Goal: Task Accomplishment & Management: Manage account settings

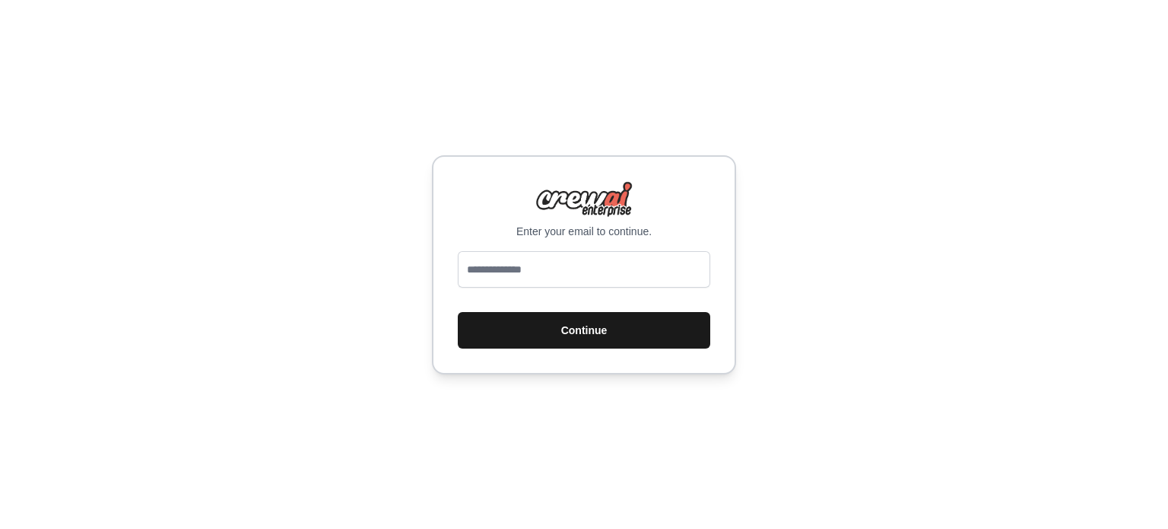
click at [639, 313] on button "Continue" at bounding box center [584, 330] width 253 height 37
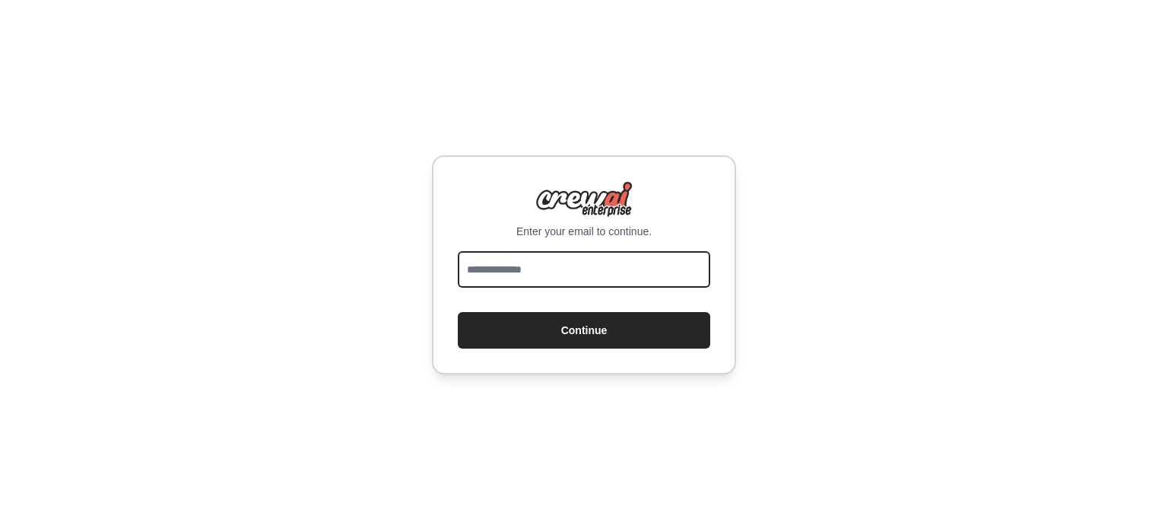
click at [570, 265] on input "email" at bounding box center [584, 269] width 253 height 37
type input "**********"
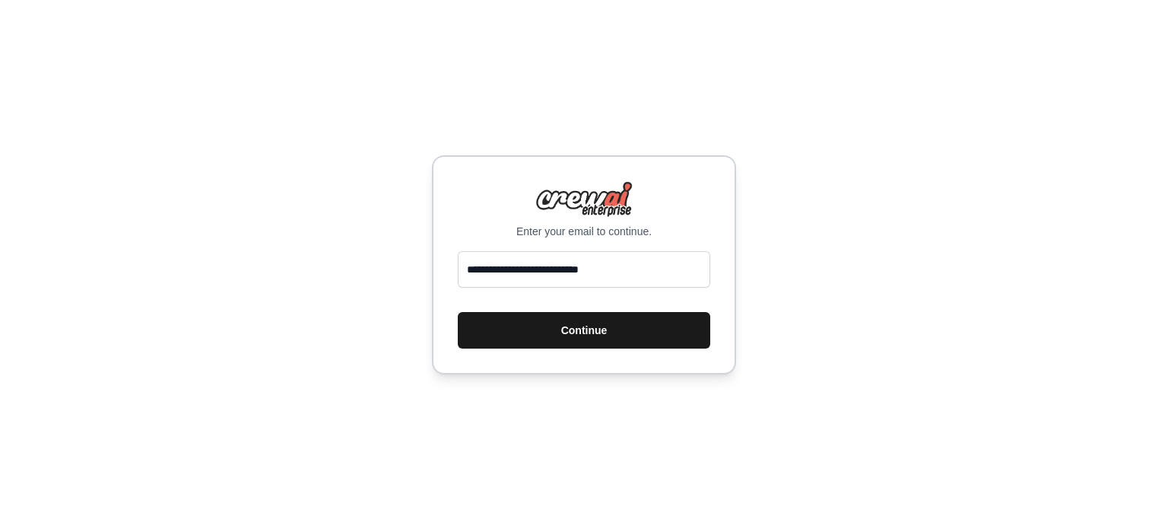
click at [570, 324] on button "Continue" at bounding box center [584, 330] width 253 height 37
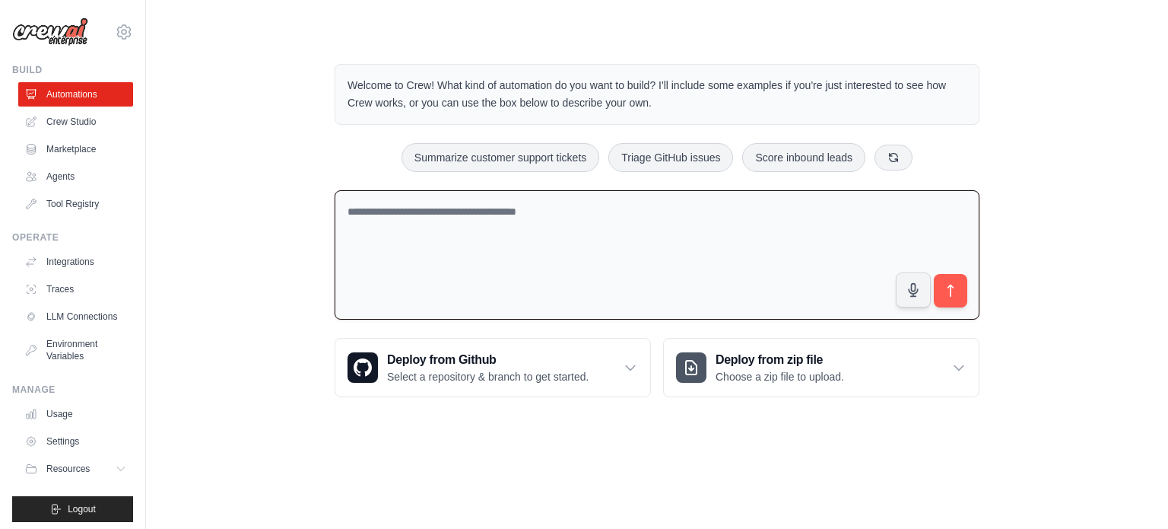
click at [396, 220] on textarea at bounding box center [657, 255] width 645 height 130
click at [184, 176] on div "Welcome to Crew! What kind of automation do you want to build? I'll include som…" at bounding box center [657, 231] width 974 height 382
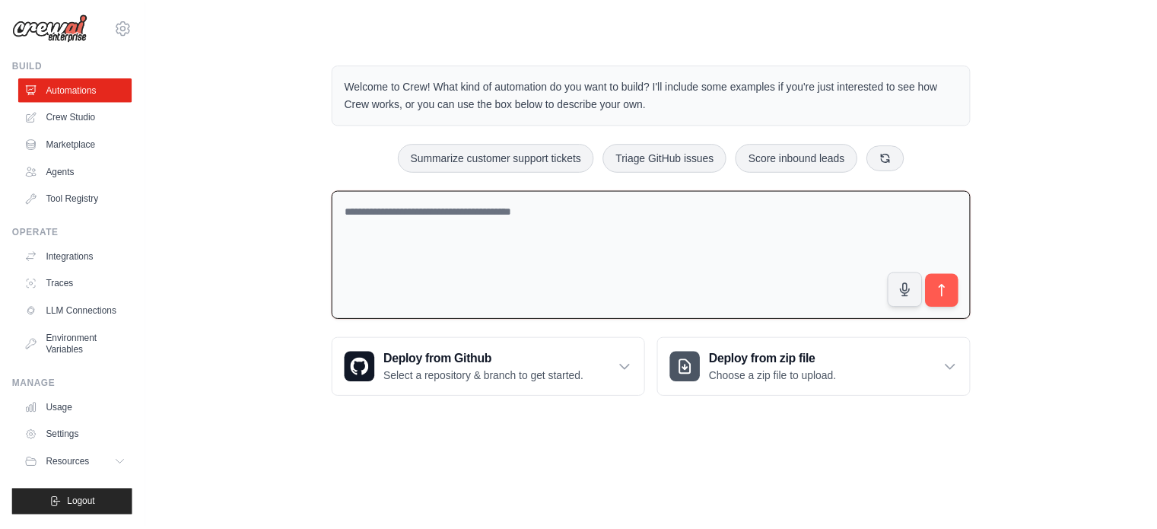
scroll to position [17, 0]
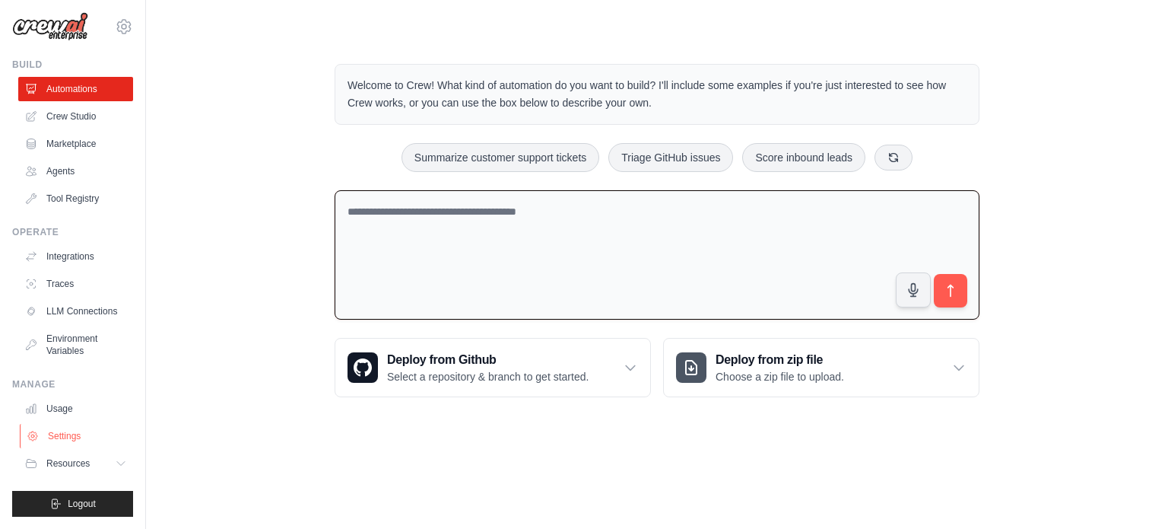
click at [71, 425] on link "Settings" at bounding box center [77, 436] width 115 height 24
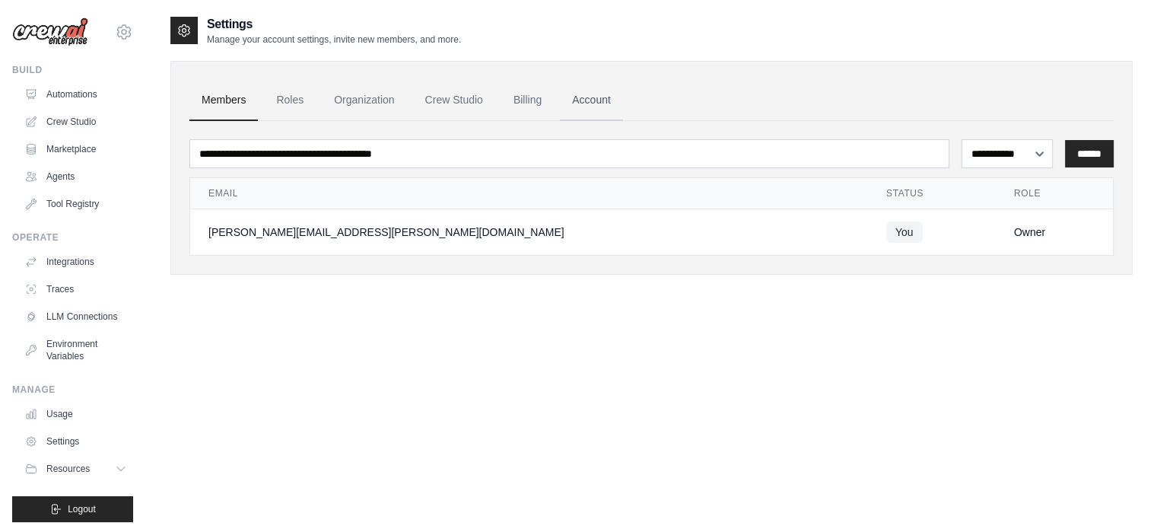
drag, startPoint x: 581, startPoint y: 97, endPoint x: 569, endPoint y: 100, distance: 12.5
click at [580, 97] on link "Account" at bounding box center [591, 100] width 63 height 41
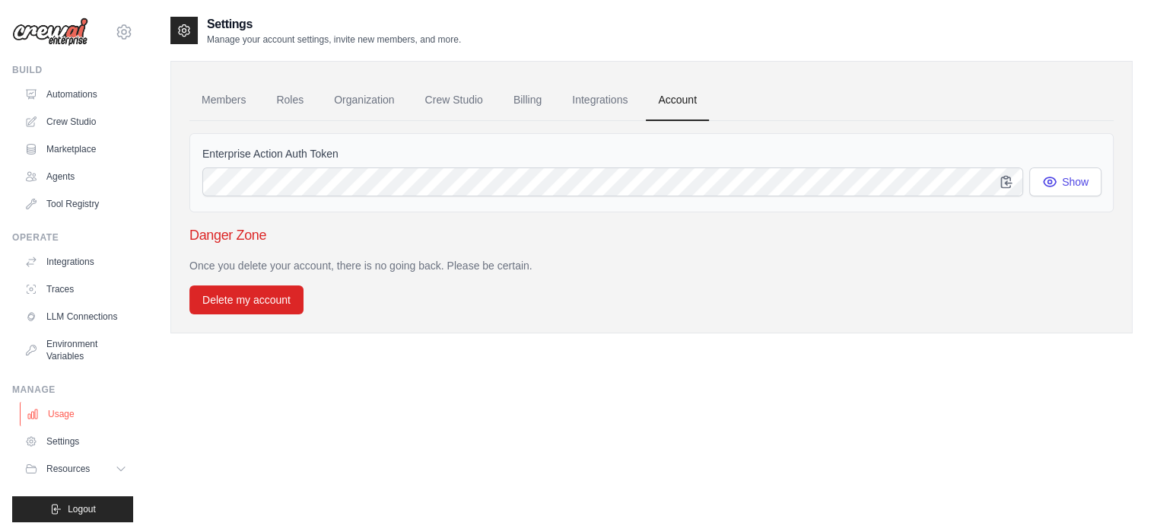
scroll to position [30, 0]
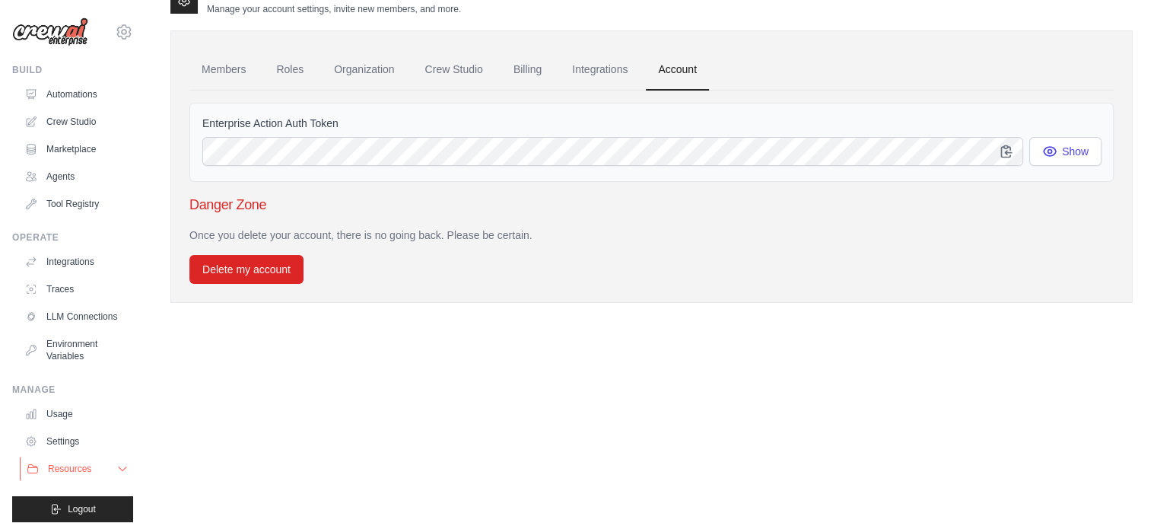
click at [103, 476] on button "Resources" at bounding box center [77, 468] width 115 height 24
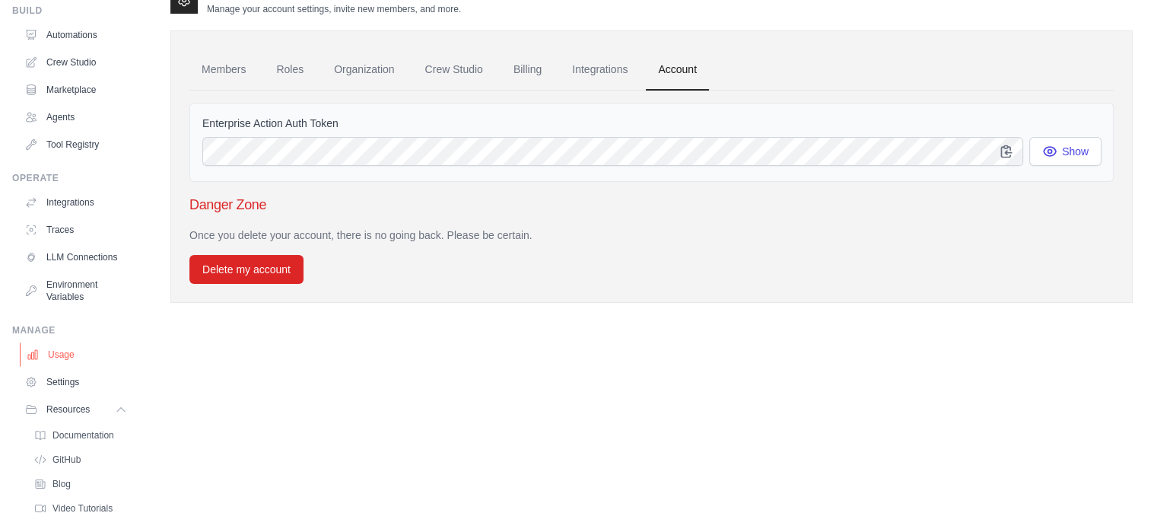
scroll to position [114, 0]
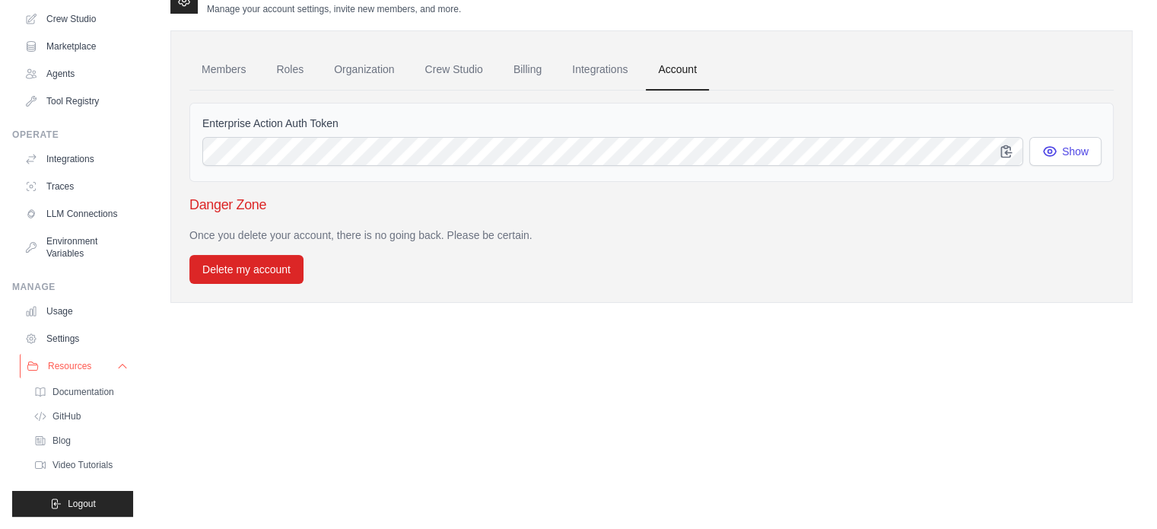
click at [91, 361] on span "Resources" at bounding box center [69, 366] width 43 height 12
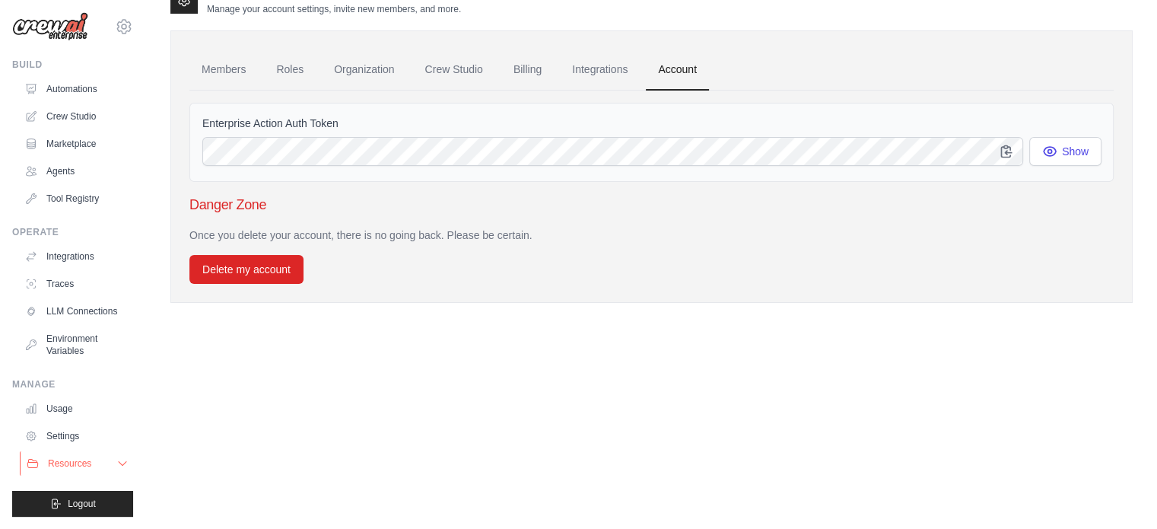
scroll to position [17, 0]
click at [67, 252] on link "Integrations" at bounding box center [77, 256] width 115 height 24
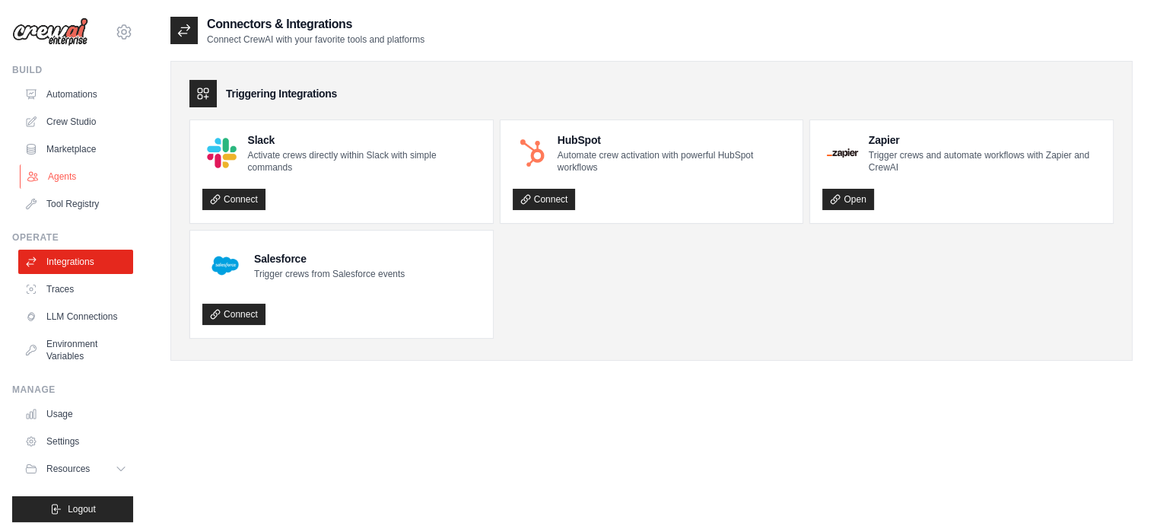
click at [43, 184] on link "Agents" at bounding box center [77, 176] width 115 height 24
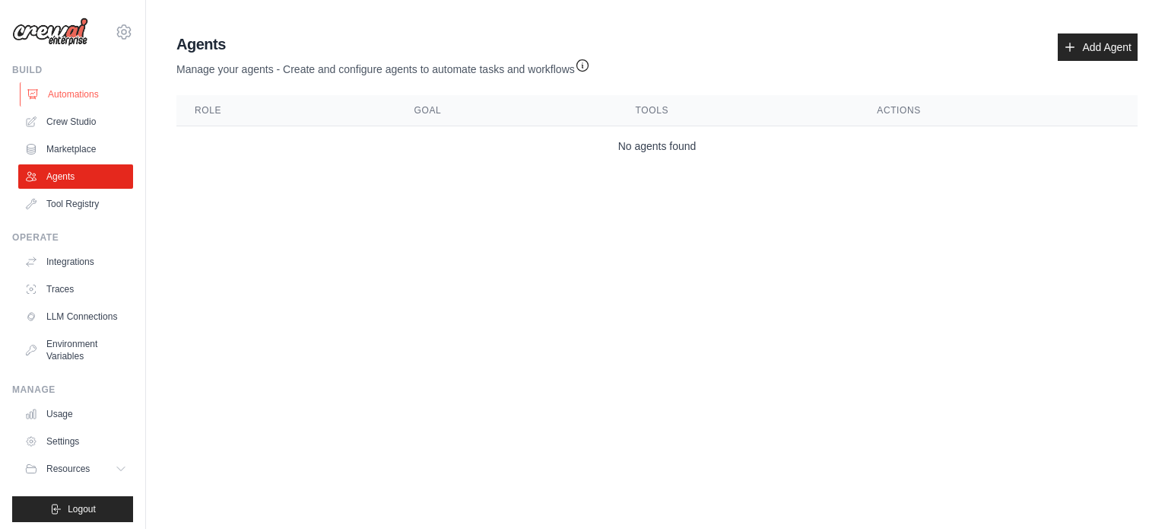
click at [44, 103] on link "Automations" at bounding box center [77, 94] width 115 height 24
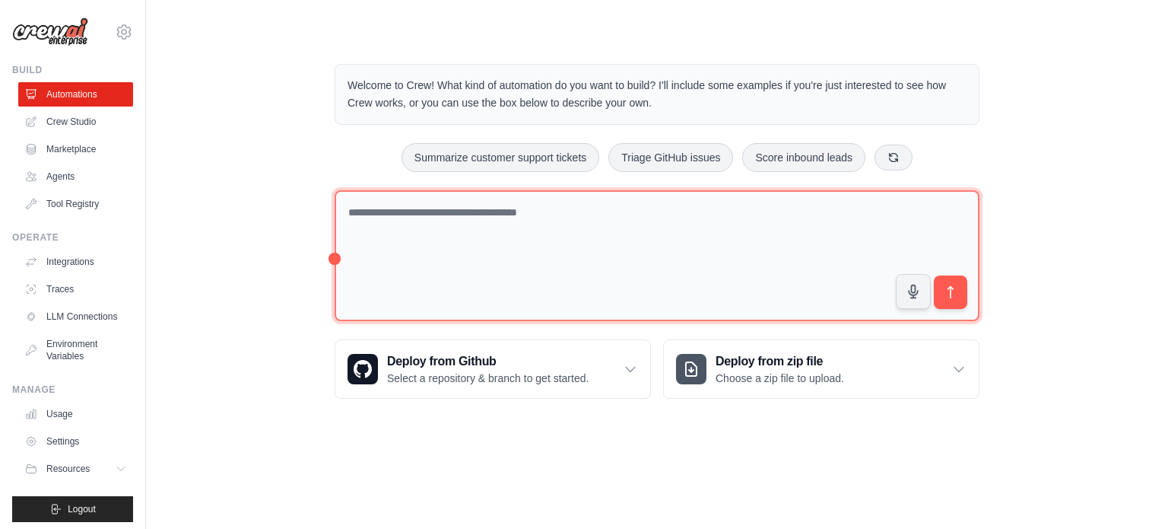
click at [395, 274] on textarea at bounding box center [657, 256] width 645 height 132
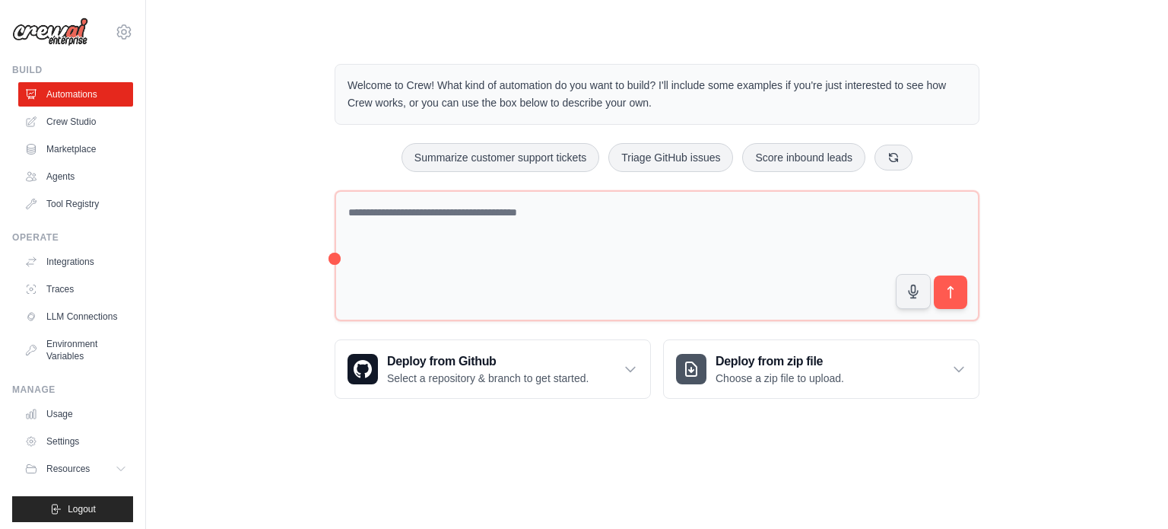
click at [303, 234] on div "Welcome to Crew! What kind of automation do you want to build? I'll include som…" at bounding box center [657, 231] width 974 height 383
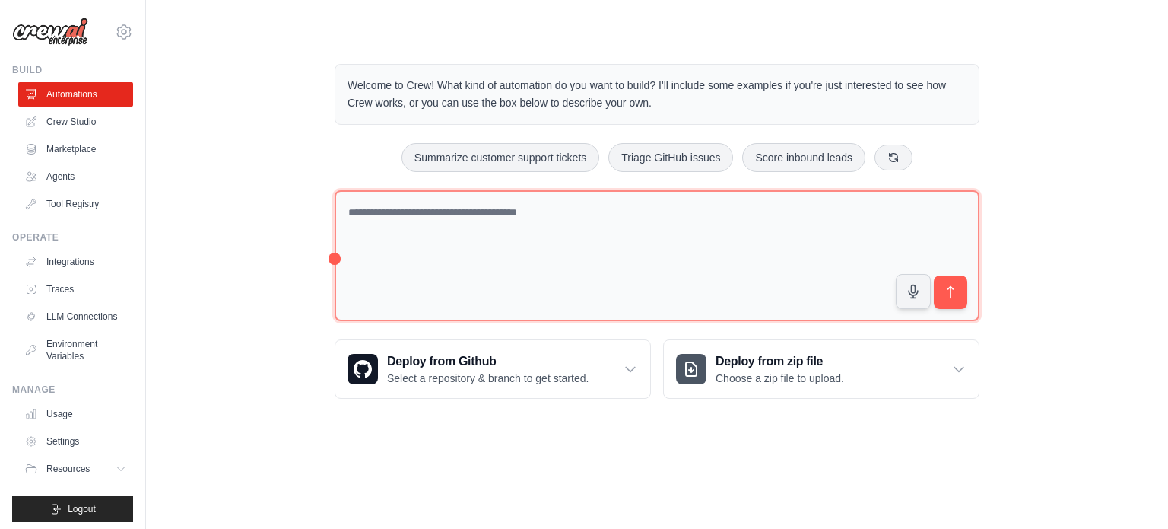
drag, startPoint x: 332, startPoint y: 256, endPoint x: 386, endPoint y: 261, distance: 53.5
click at [386, 261] on div "Welcome to Crew! What kind of automation do you want to build? I'll include som…" at bounding box center [657, 231] width 682 height 383
click at [336, 221] on textarea at bounding box center [657, 256] width 645 height 132
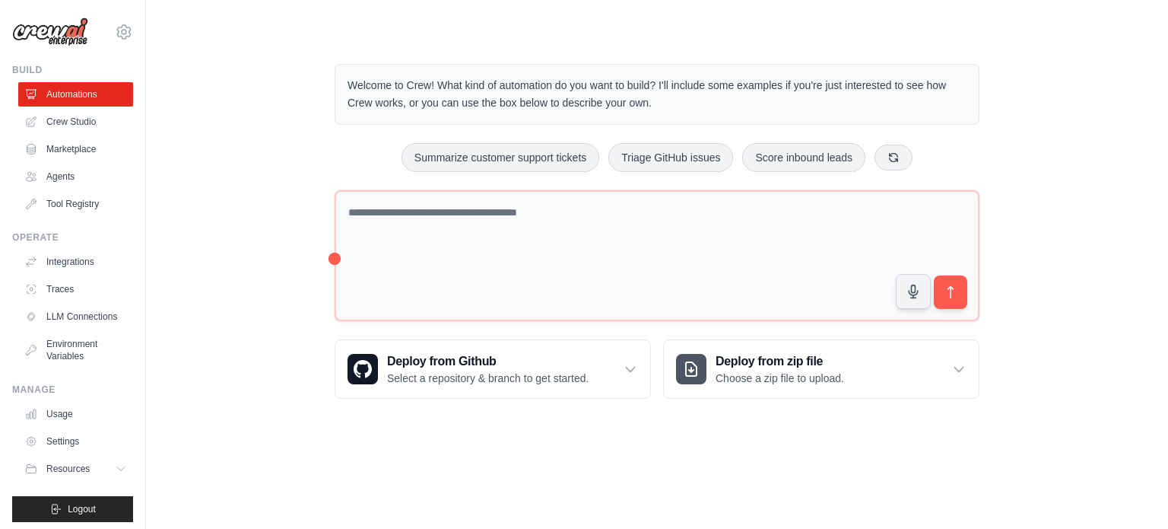
click at [326, 255] on div "Welcome to Crew! What kind of automation do you want to build? I'll include som…" at bounding box center [657, 231] width 682 height 383
drag, startPoint x: 332, startPoint y: 256, endPoint x: 332, endPoint y: 204, distance: 52.5
click at [332, 204] on div "Welcome to Crew! What kind of automation do you want to build? I'll include som…" at bounding box center [657, 231] width 682 height 383
click at [283, 191] on div "Welcome to Crew! What kind of automation do you want to build? I'll include som…" at bounding box center [657, 231] width 974 height 383
click at [335, 24] on main "Welcome to Crew! What kind of automation do you want to build? I'll include som…" at bounding box center [657, 219] width 1022 height 438
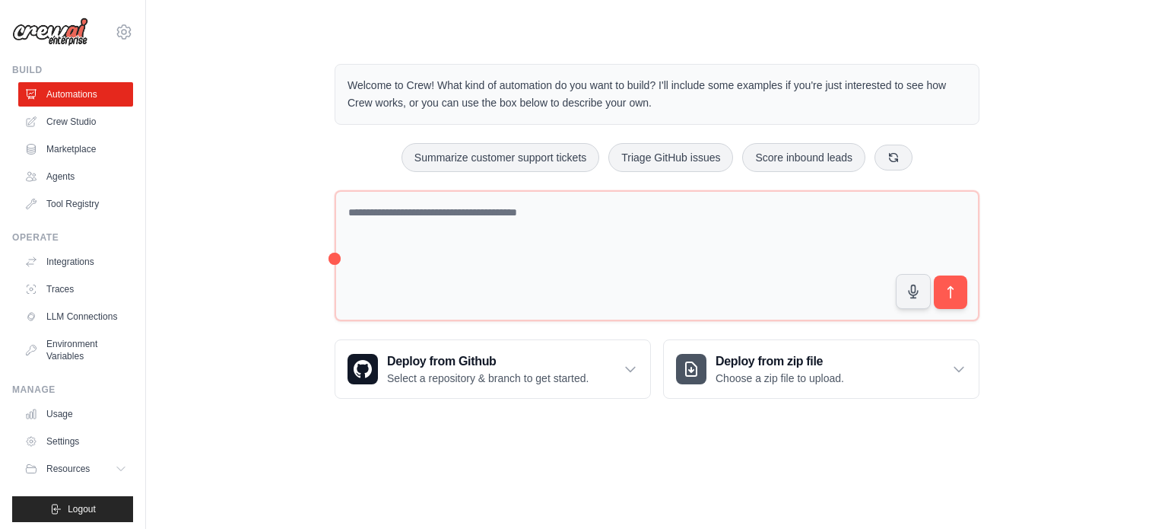
click at [500, 72] on div "Welcome to Crew! What kind of automation do you want to build? I'll include som…" at bounding box center [657, 94] width 645 height 61
click at [508, 99] on p "Welcome to Crew! What kind of automation do you want to build? I'll include som…" at bounding box center [657, 94] width 619 height 35
